Goal: Task Accomplishment & Management: Complete application form

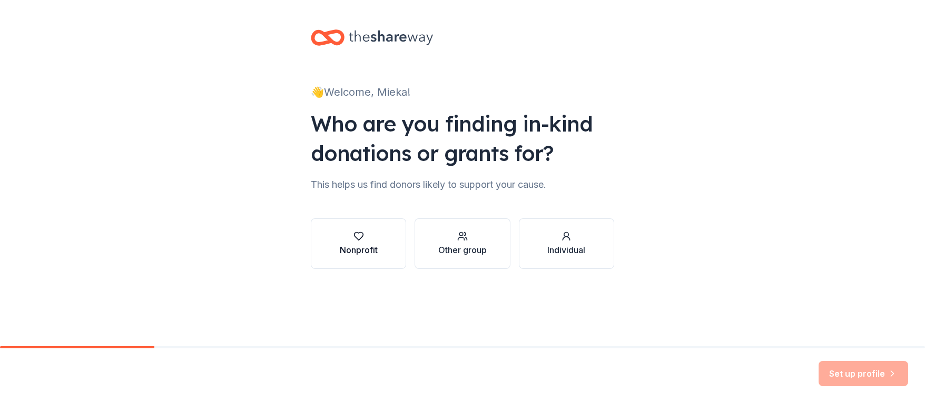
click at [373, 236] on div "button" at bounding box center [359, 236] width 38 height 11
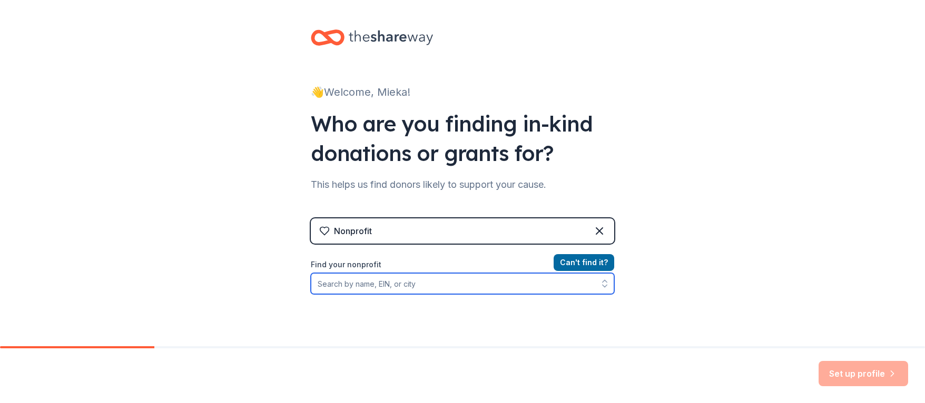
click at [426, 279] on input "Find your nonprofit" at bounding box center [462, 283] width 303 height 21
type input "Berkeley Youth Alternatives"
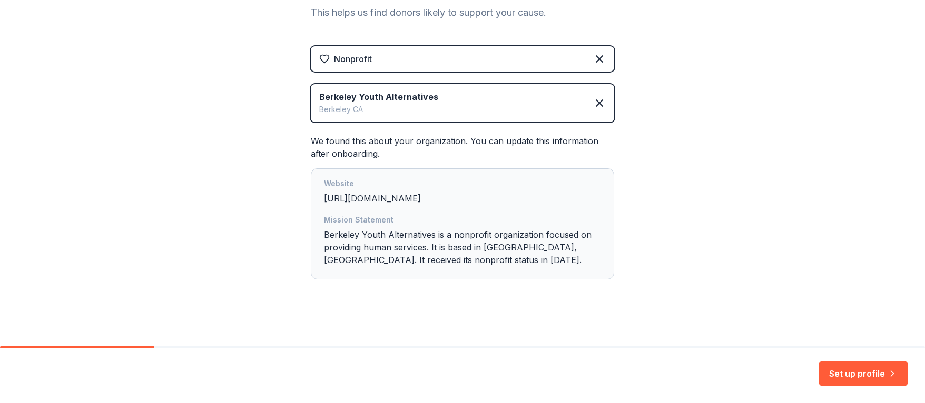
scroll to position [177, 0]
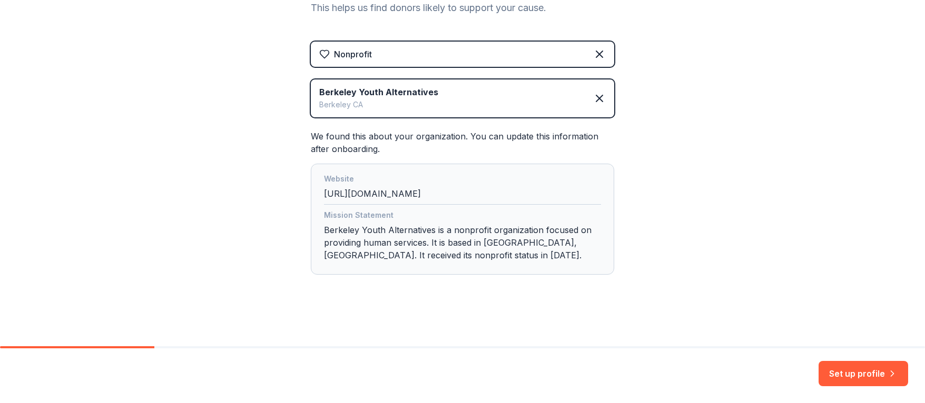
click at [465, 22] on div "👋 Welcome, Mieka! Who are you finding in-kind donations or grants for? This hel…" at bounding box center [462, 84] width 337 height 523
click at [848, 373] on button "Set up profile" at bounding box center [863, 373] width 90 height 25
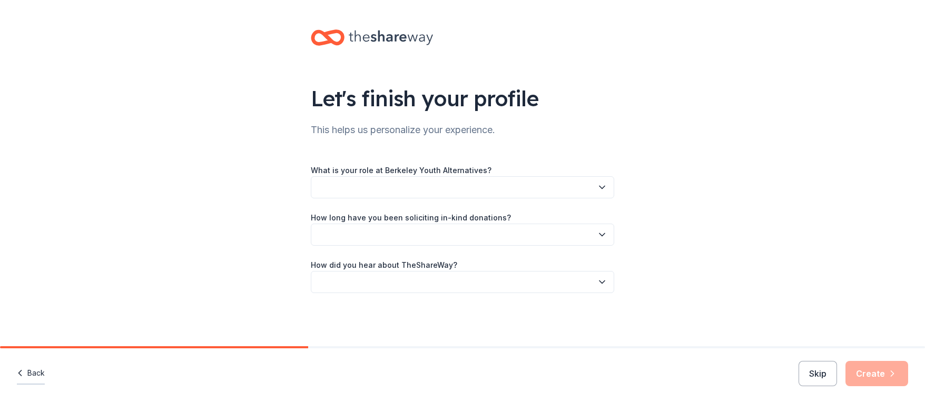
click at [29, 373] on button "Back" at bounding box center [31, 374] width 28 height 22
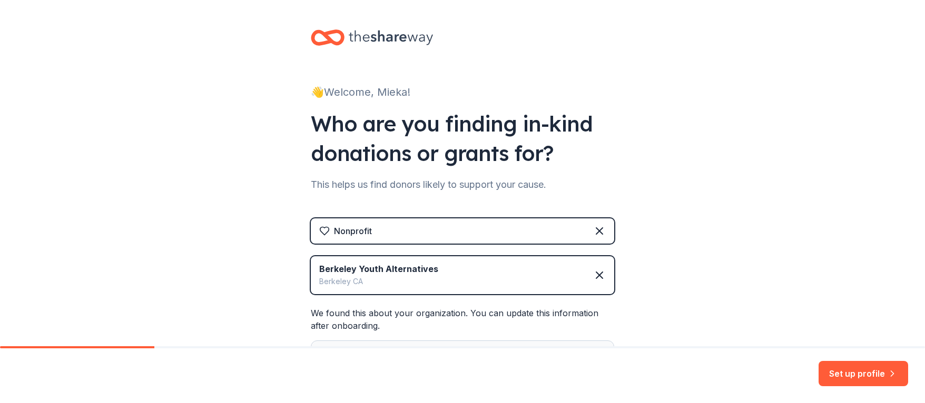
drag, startPoint x: 29, startPoint y: 373, endPoint x: 30, endPoint y: 385, distance: 12.2
click at [30, 385] on div "Set up profile" at bounding box center [462, 376] width 925 height 55
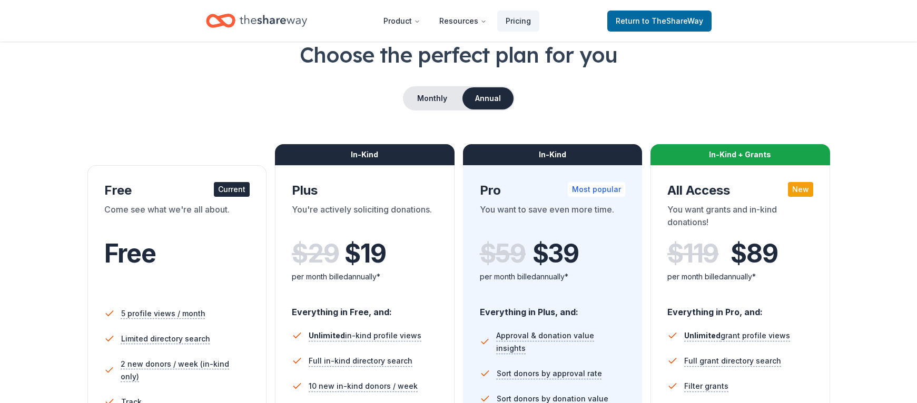
scroll to position [53, 0]
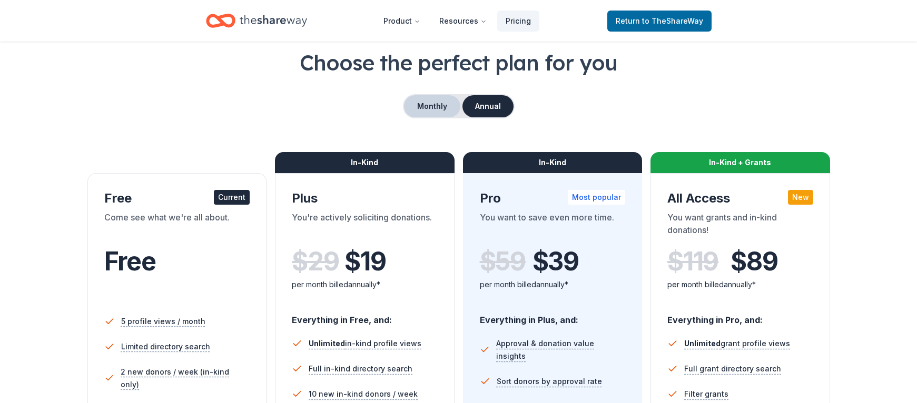
click at [433, 105] on button "Monthly" at bounding box center [432, 106] width 56 height 22
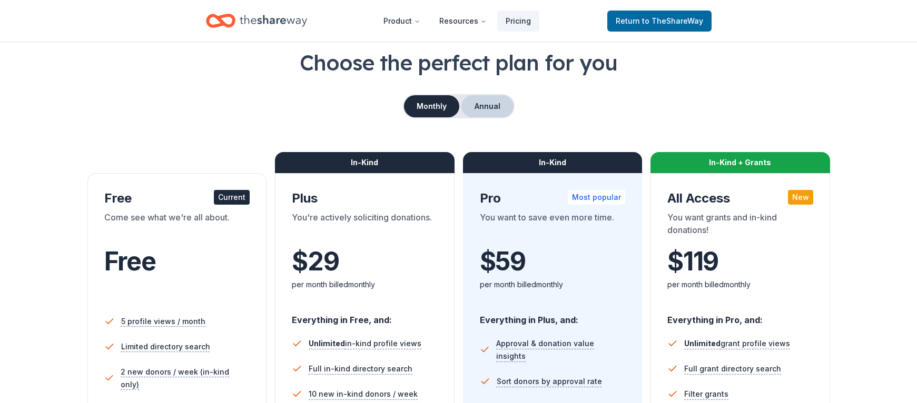
click at [487, 106] on button "Annual" at bounding box center [487, 106] width 52 height 22
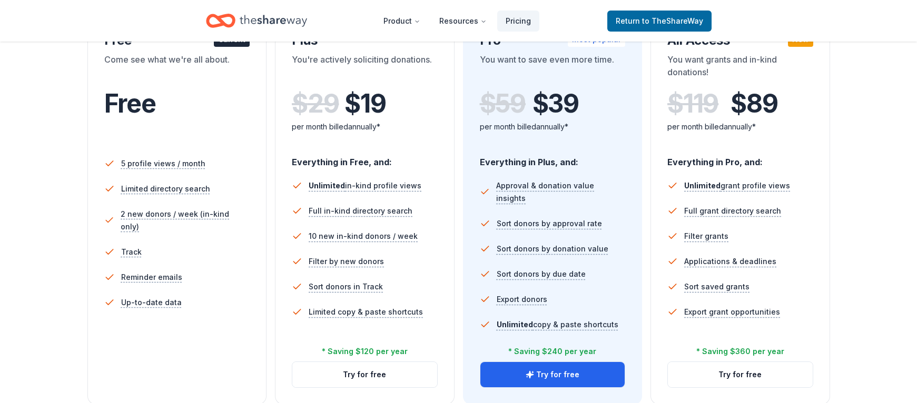
scroll to position [263, 0]
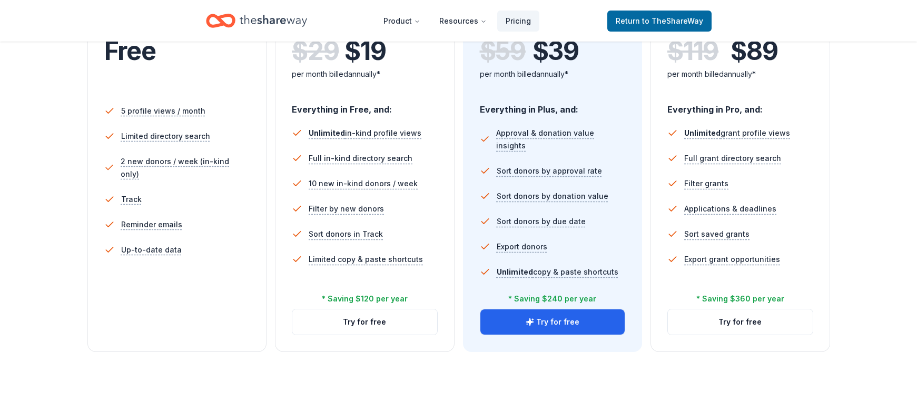
click at [337, 23] on nav "Product Resources Pricing Return to TheShareWay" at bounding box center [458, 20] width 505 height 25
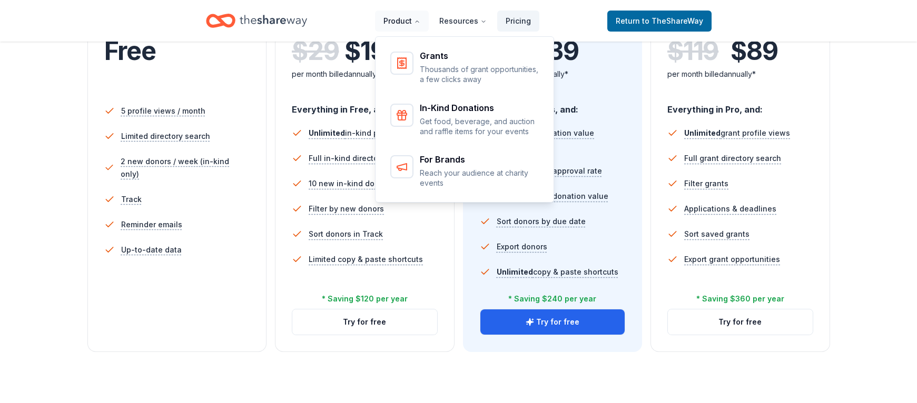
click at [418, 25] on button "Product" at bounding box center [402, 21] width 54 height 21
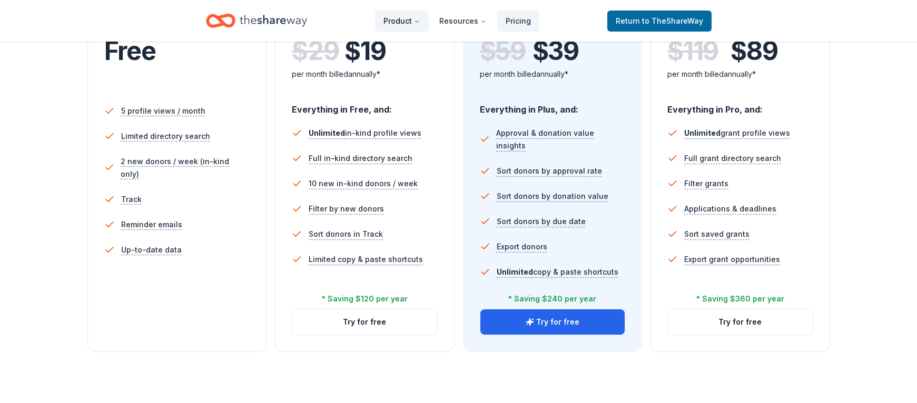
click at [418, 25] on button "Product" at bounding box center [402, 21] width 54 height 21
drag, startPoint x: 578, startPoint y: 20, endPoint x: 589, endPoint y: 15, distance: 12.2
click at [578, 20] on nav "Product Resources Pricing Return to TheShareWay" at bounding box center [458, 20] width 505 height 25
click at [652, 15] on span "Return to TheShareWay" at bounding box center [659, 21] width 87 height 13
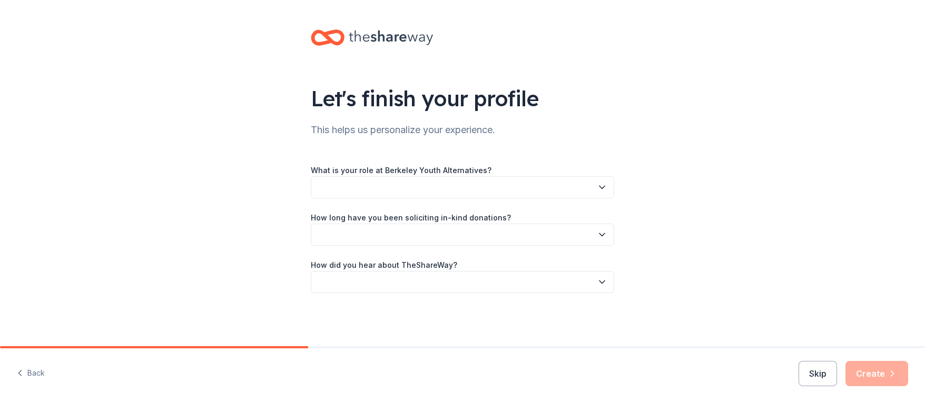
click at [567, 187] on button "button" at bounding box center [462, 187] width 303 height 22
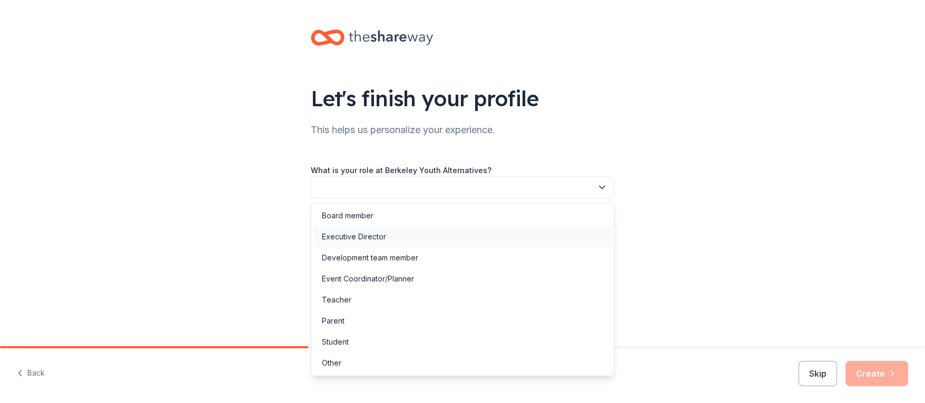
click at [494, 240] on div "Executive Director" at bounding box center [462, 236] width 298 height 21
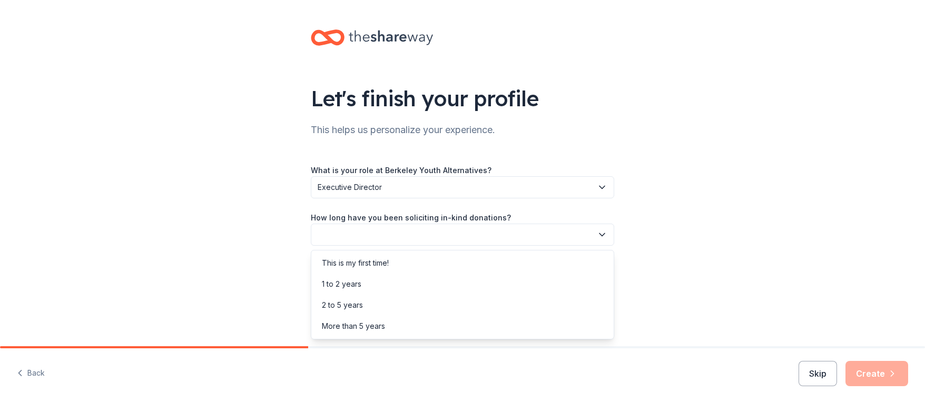
click at [425, 231] on button "button" at bounding box center [462, 235] width 303 height 22
click at [426, 323] on div "More than 5 years" at bounding box center [462, 326] width 298 height 21
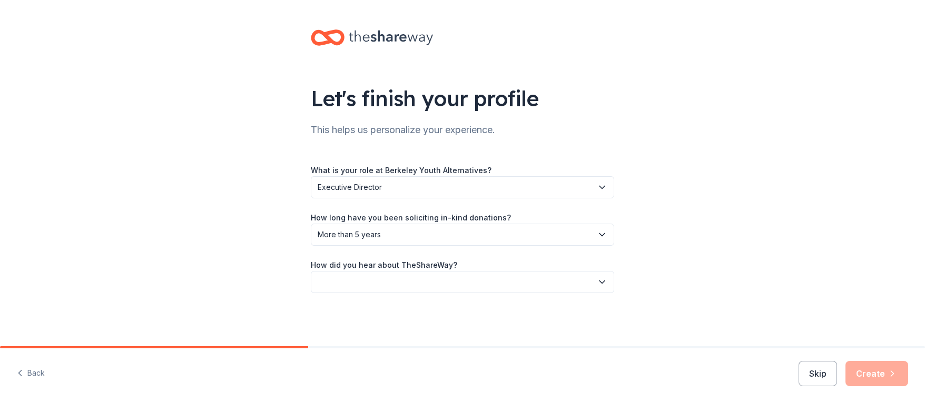
click at [443, 286] on button "button" at bounding box center [462, 282] width 303 height 22
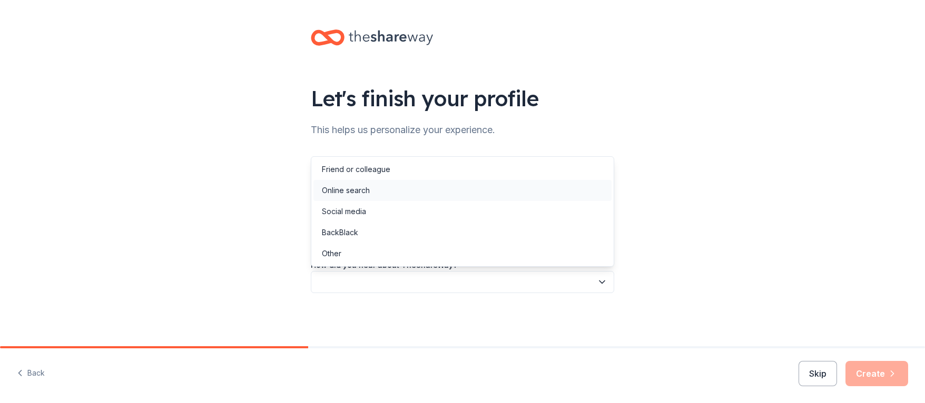
click at [403, 187] on div "Online search" at bounding box center [462, 190] width 298 height 21
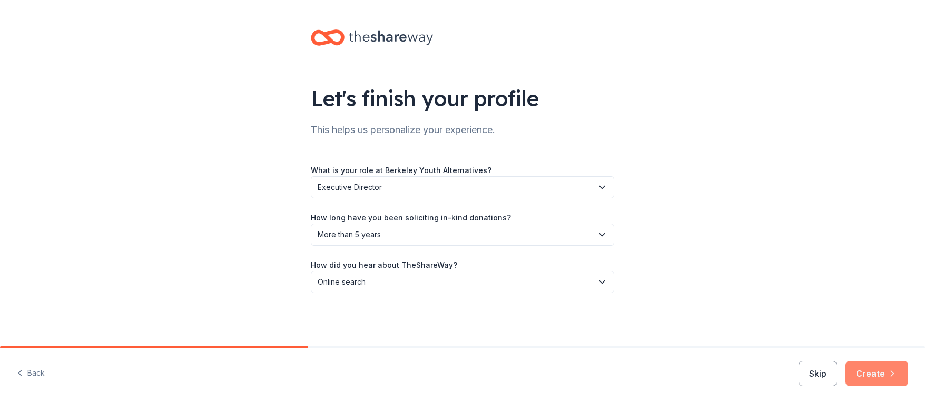
click at [887, 372] on icon "button" at bounding box center [892, 374] width 11 height 11
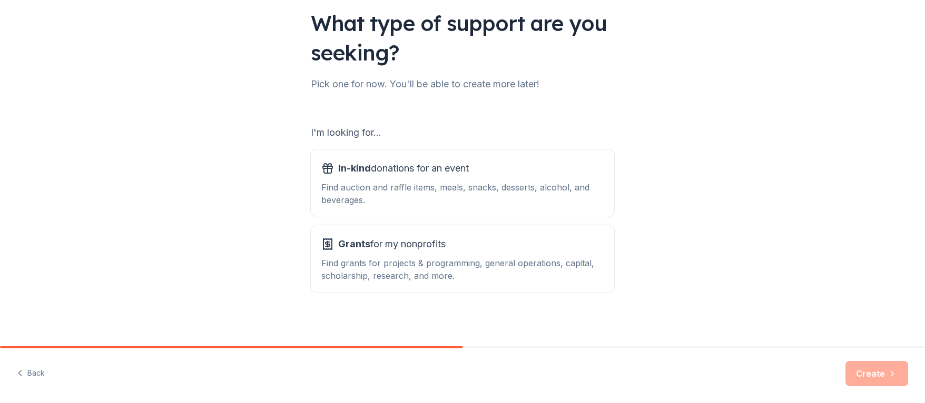
scroll to position [78, 0]
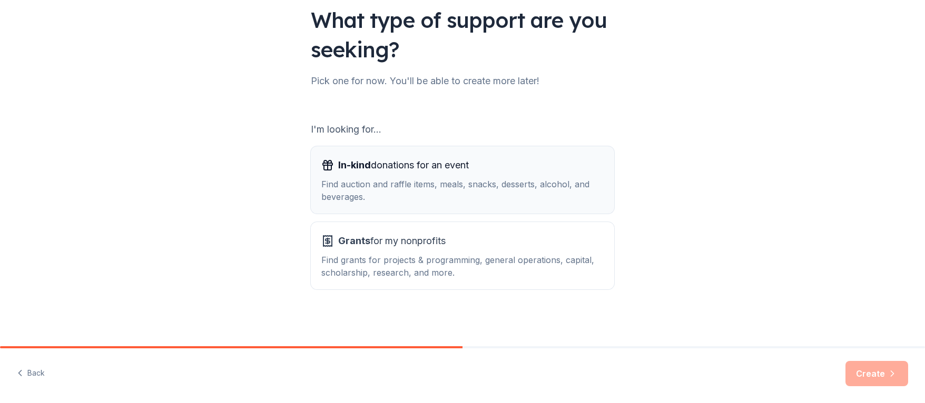
click at [439, 187] on div "Find auction and raffle items, meals, snacks, desserts, alcohol, and beverages." at bounding box center [462, 190] width 282 height 25
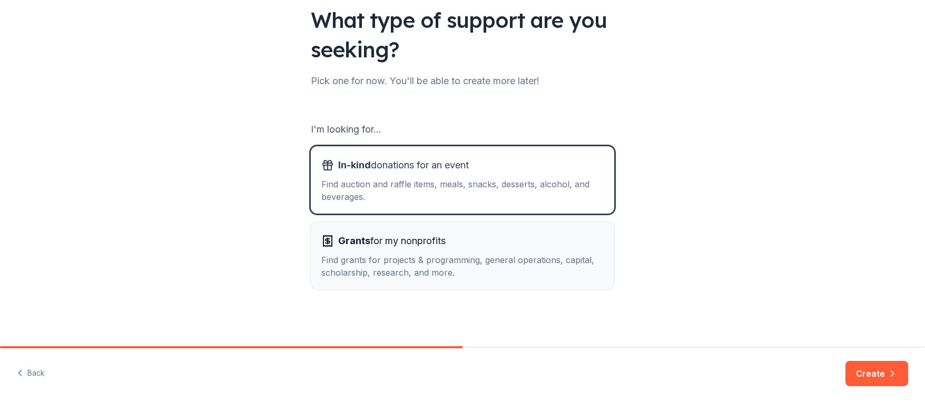
click at [561, 253] on div "Grants for my nonprofits Find grants for projects & programming, general operat…" at bounding box center [462, 256] width 282 height 46
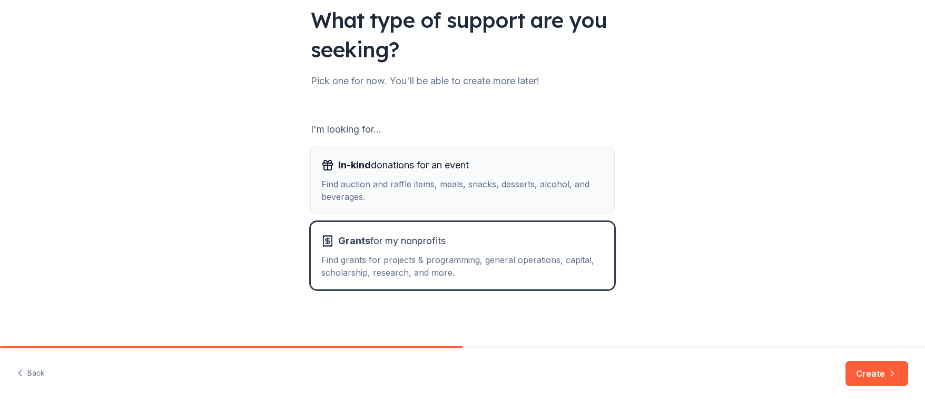
click at [518, 201] on div "Find auction and raffle items, meals, snacks, desserts, alcohol, and beverages." at bounding box center [462, 190] width 282 height 25
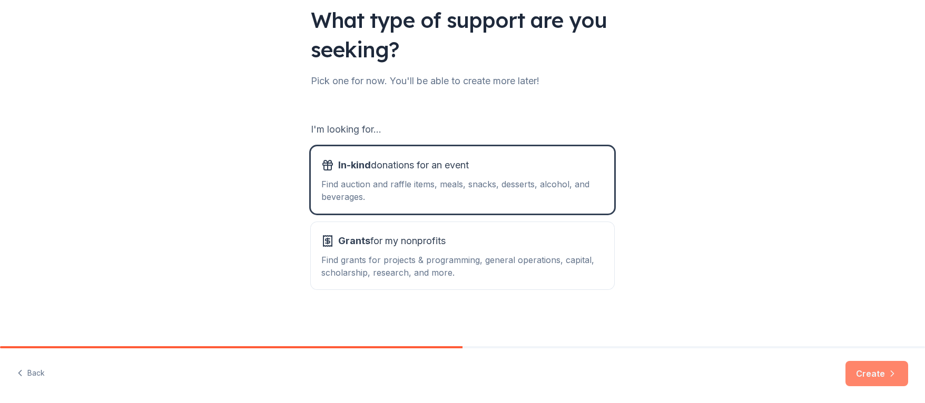
click at [866, 374] on button "Create" at bounding box center [876, 373] width 63 height 25
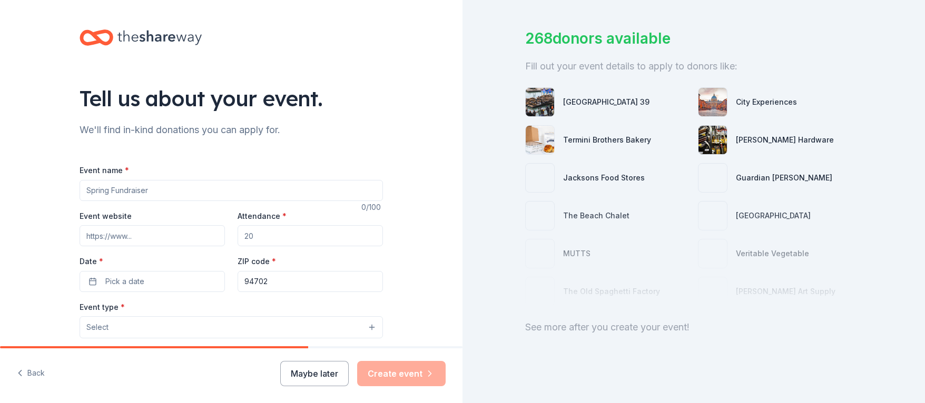
scroll to position [65, 0]
